Goal: Task Accomplishment & Management: Manage account settings

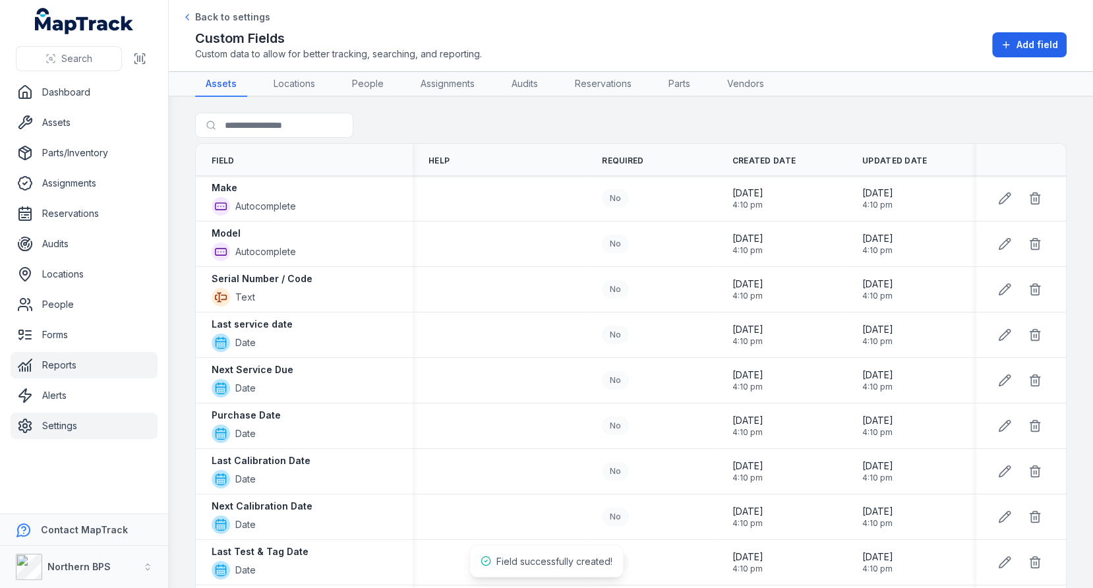
scroll to position [897, 0]
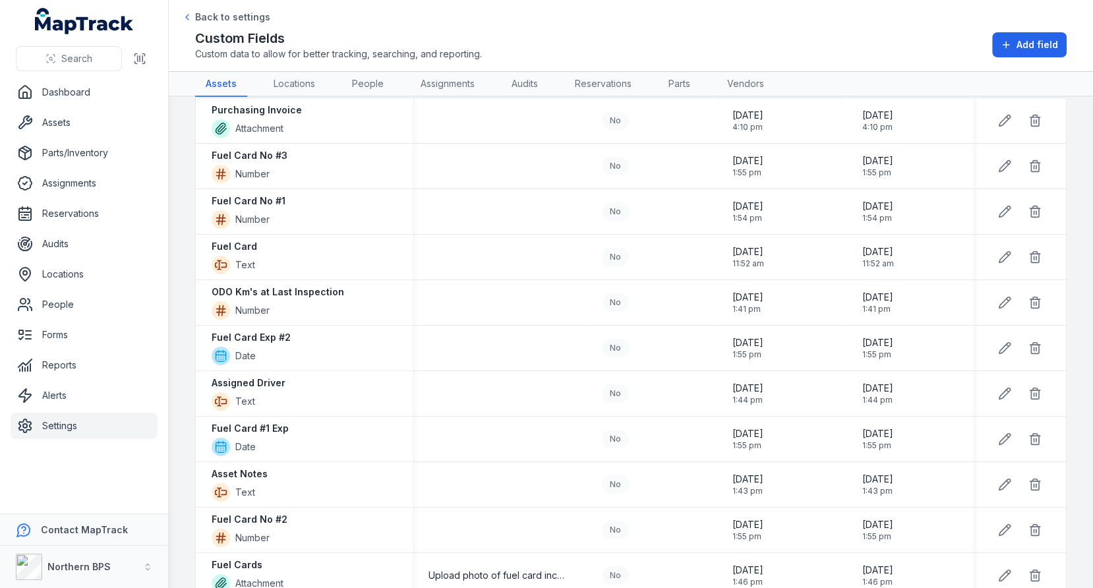
click at [78, 107] on ul "Dashboard Assets Parts/Inventory Assignments Reservations Audits Locations Peop…" at bounding box center [84, 259] width 147 height 360
click at [78, 113] on link "Assets" at bounding box center [84, 122] width 147 height 26
click at [657, 62] on header "Toggle Navigation Back to settings Custom Fields Custom data to allow for bette…" at bounding box center [631, 36] width 924 height 72
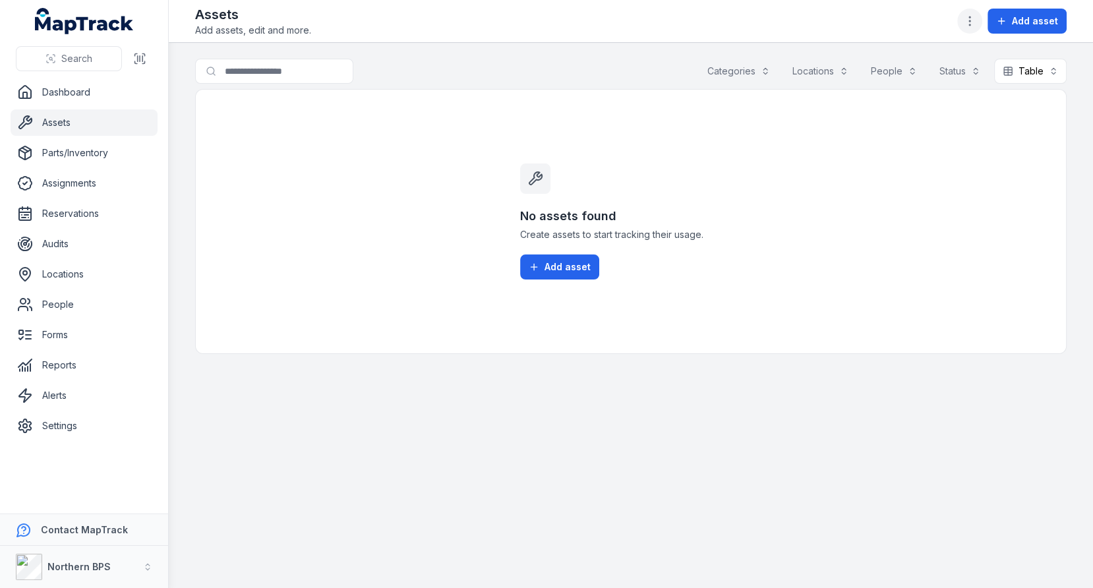
click at [980, 23] on button "button" at bounding box center [969, 21] width 25 height 25
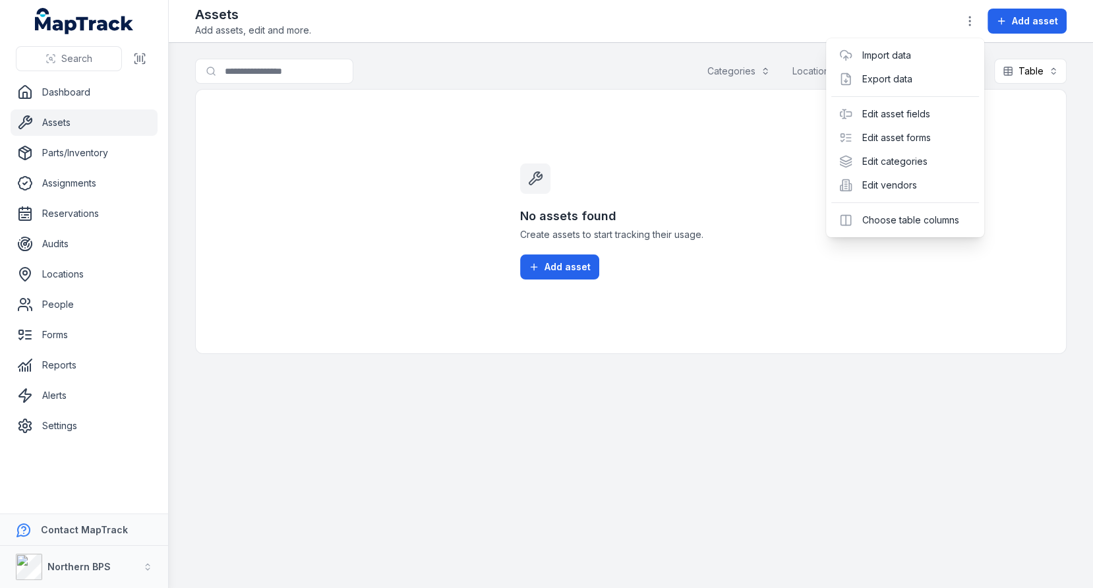
click at [114, 123] on div "Search Dashboard Assets Parts/Inventory Assignments Reservations Audits Locatio…" at bounding box center [546, 294] width 1093 height 588
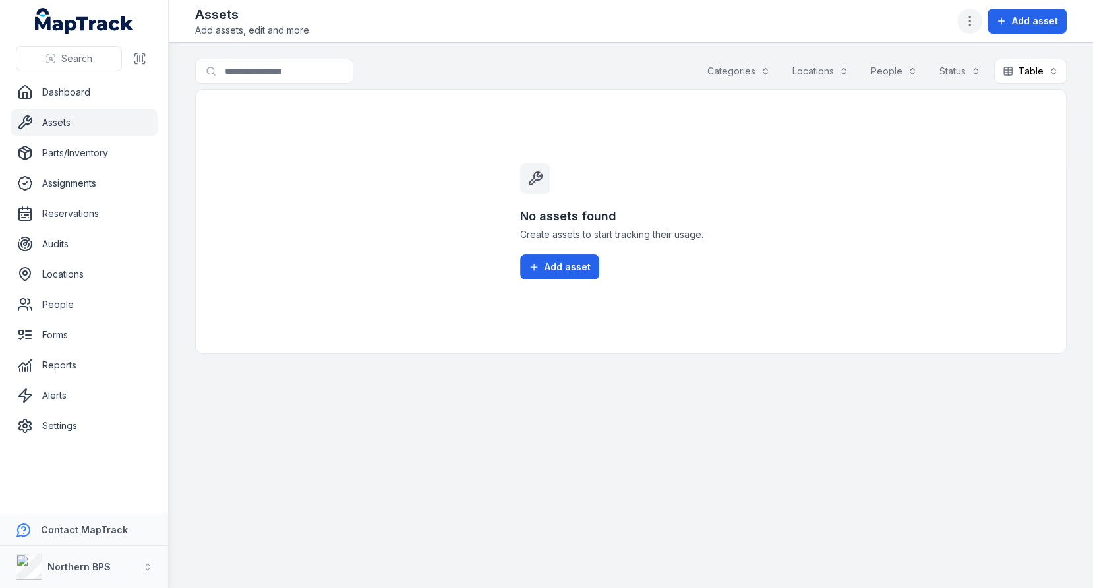
click at [964, 20] on button "button" at bounding box center [969, 21] width 25 height 25
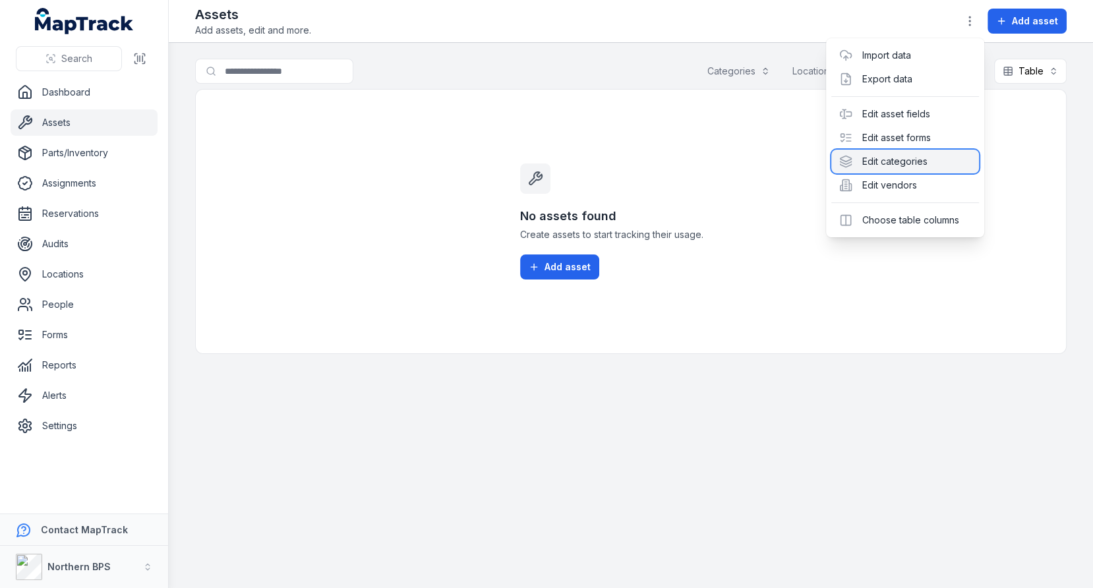
click at [915, 160] on div "Edit categories" at bounding box center [905, 162] width 148 height 24
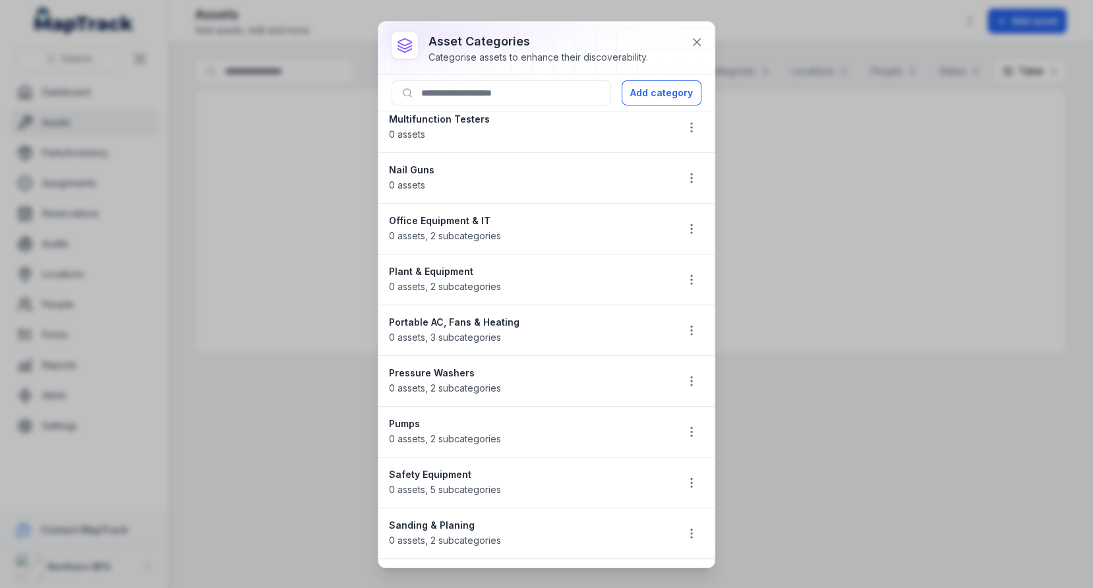
scroll to position [1498, 0]
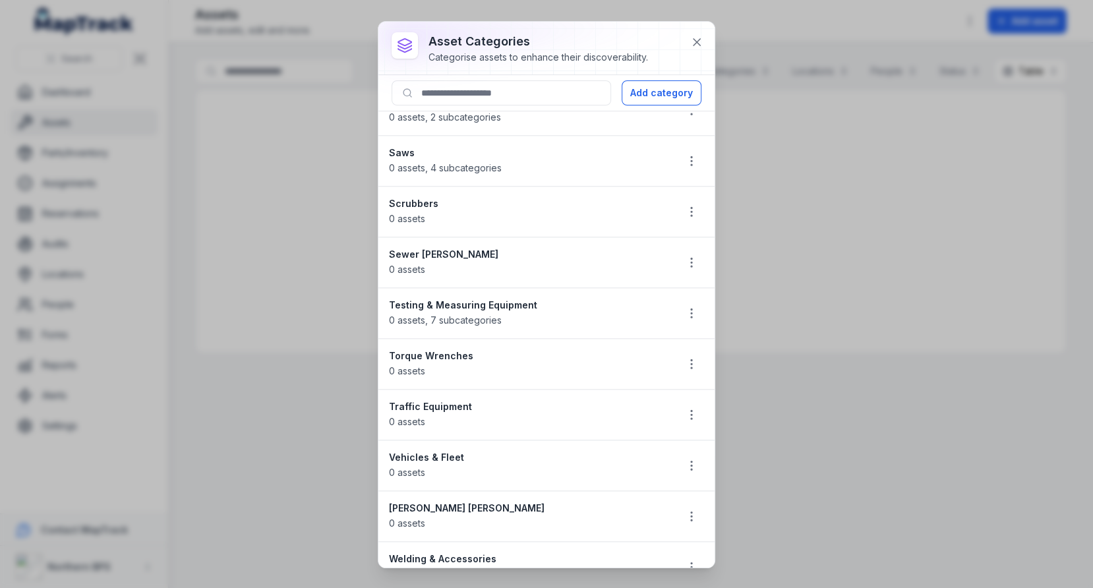
click at [450, 451] on strong "Vehicles & Fleet" at bounding box center [527, 457] width 277 height 13
copy strong "Vehicles & Fleet"
click at [494, 451] on strong "Vehicles & Fleet" at bounding box center [527, 457] width 277 height 13
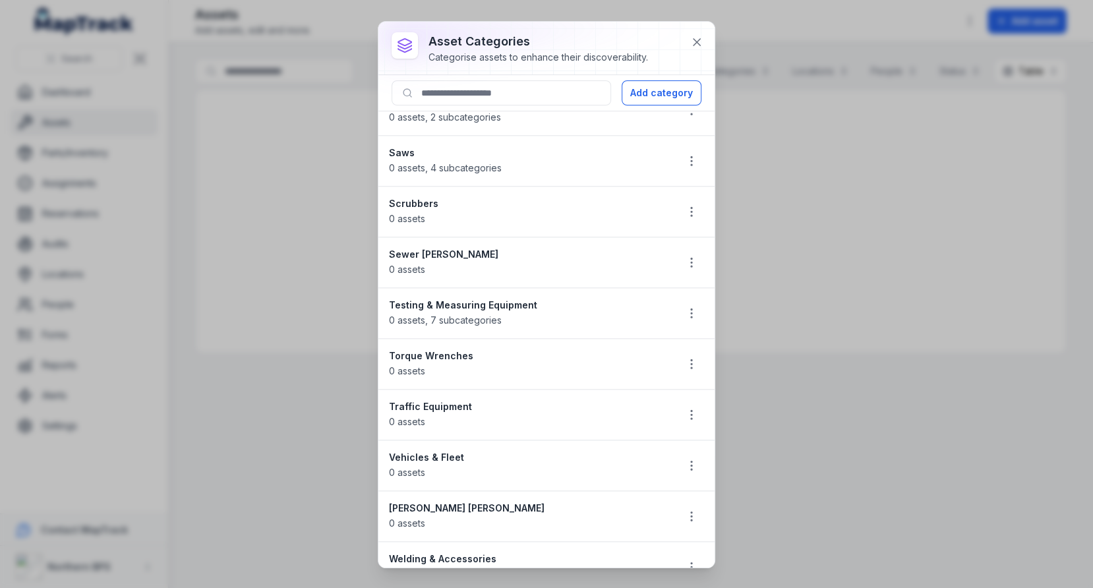
click at [457, 451] on strong "Vehicles & Fleet" at bounding box center [527, 457] width 277 height 13
click at [696, 459] on icon "button" at bounding box center [691, 465] width 13 height 13
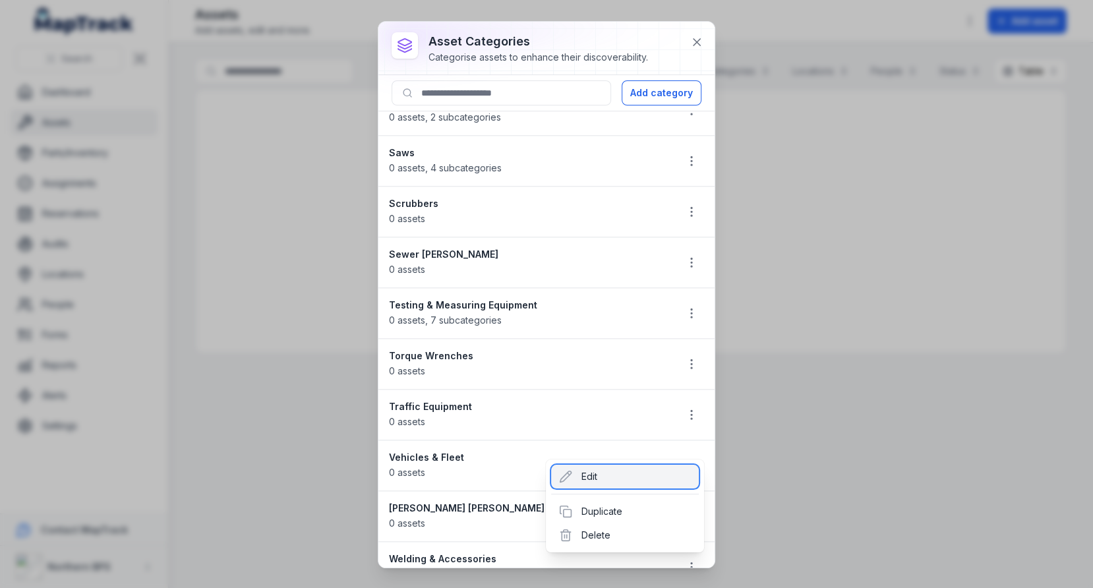
click at [633, 478] on div "Edit" at bounding box center [625, 477] width 148 height 24
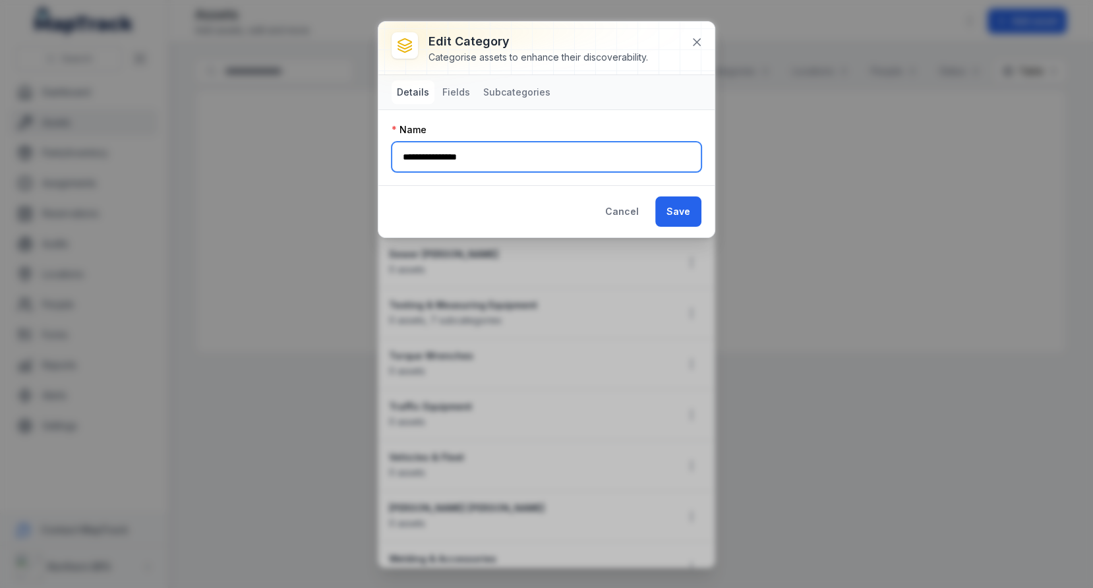
drag, startPoint x: 480, startPoint y: 160, endPoint x: 444, endPoint y: 160, distance: 36.3
click at [444, 160] on input "**********" at bounding box center [547, 157] width 310 height 30
click at [437, 160] on input "********" at bounding box center [547, 157] width 310 height 30
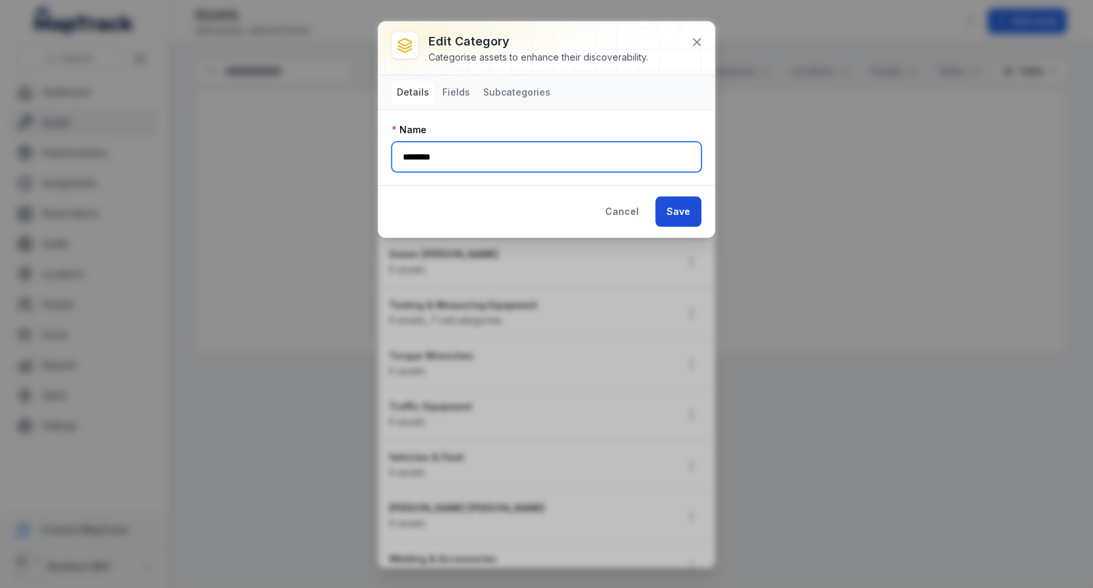
type input "********"
click at [667, 205] on button "Save" at bounding box center [678, 211] width 46 height 30
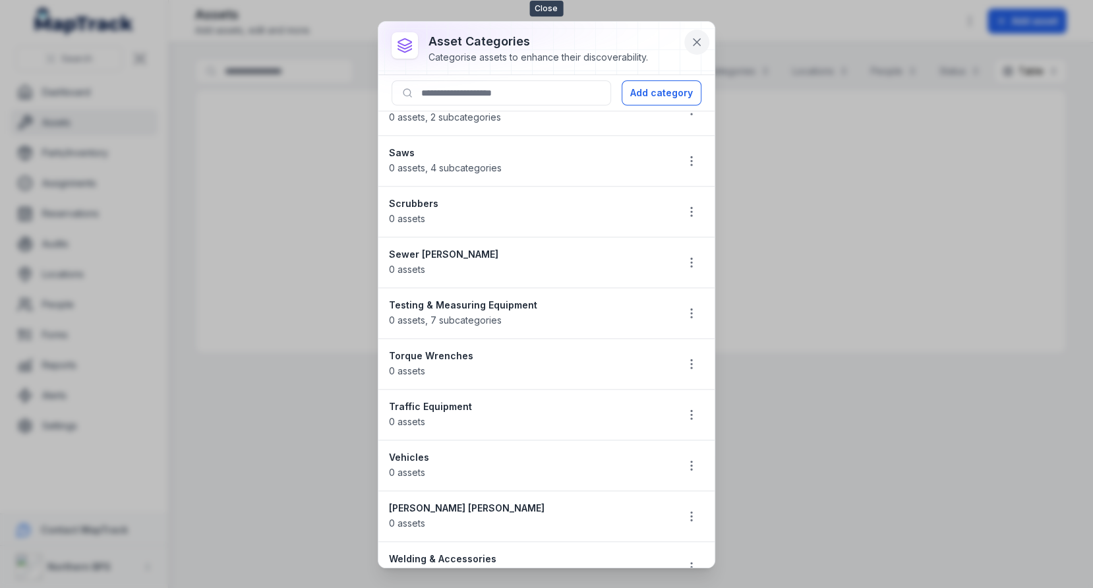
click at [694, 45] on icon at bounding box center [696, 42] width 13 height 13
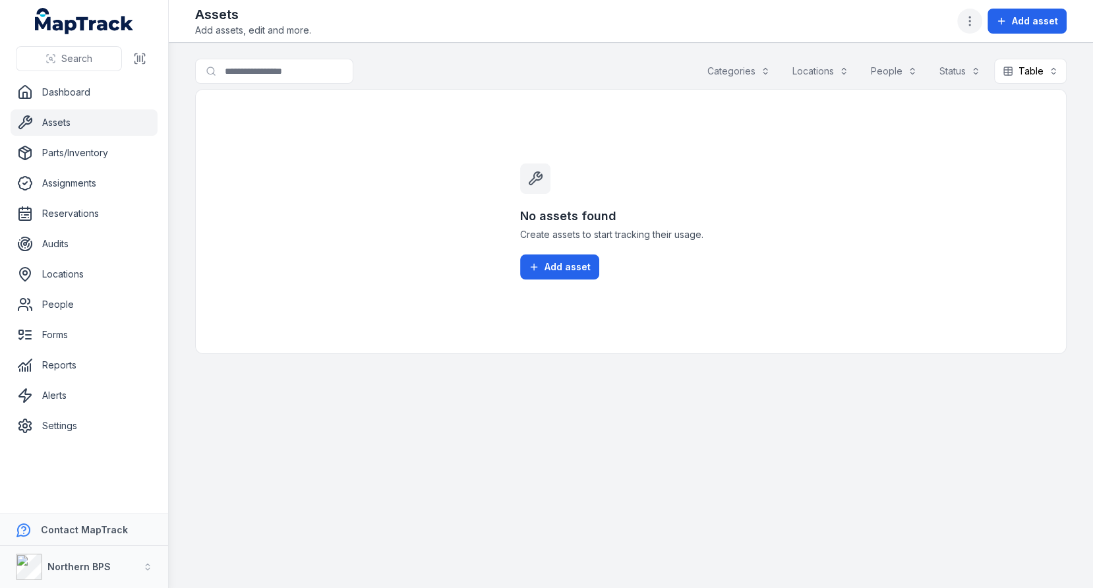
click at [979, 29] on button "button" at bounding box center [969, 21] width 25 height 25
